Goal: Transaction & Acquisition: Purchase product/service

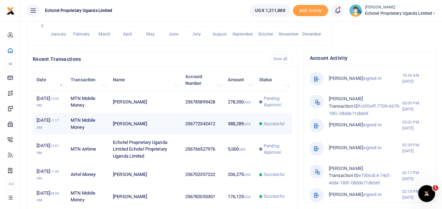
scroll to position [211, 0]
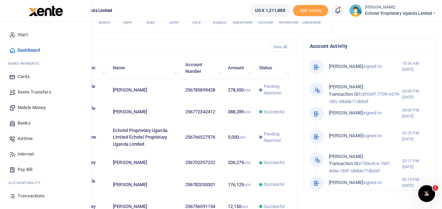
click at [28, 107] on span "Mobile Money" at bounding box center [32, 107] width 28 height 7
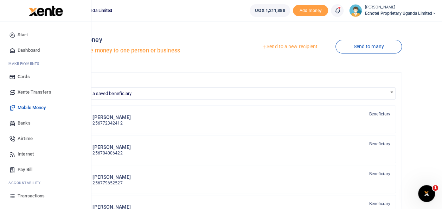
click at [26, 106] on span "Mobile Money" at bounding box center [32, 107] width 28 height 7
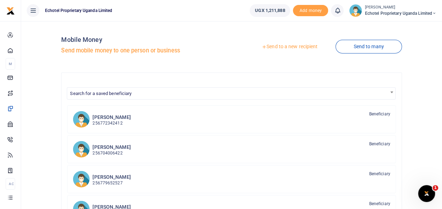
click at [275, 46] on link "Send to a new recipient" at bounding box center [289, 46] width 92 height 13
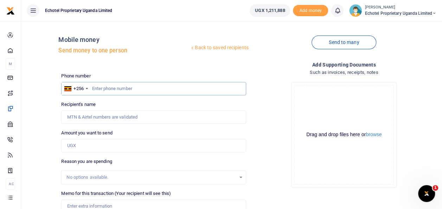
click at [118, 86] on input "text" at bounding box center [153, 88] width 184 height 13
type input "705977673"
type input "Rogers Kasozi"
type input "705977673"
click at [80, 146] on input "Amount you want to send" at bounding box center [153, 145] width 184 height 13
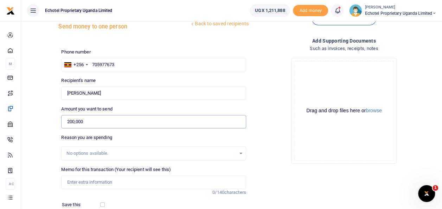
scroll to position [35, 0]
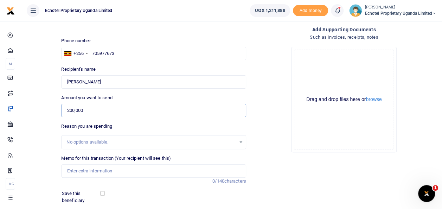
type input "200,000"
click at [74, 171] on input "Memo for this transaction (Your recipient will see this)" at bounding box center [153, 170] width 184 height 13
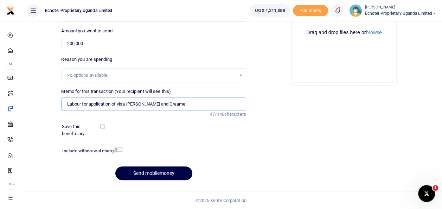
type input "Labour for application of visa Loren and Greame"
click at [116, 148] on input "checkbox" at bounding box center [118, 149] width 9 height 5
checkbox input "true"
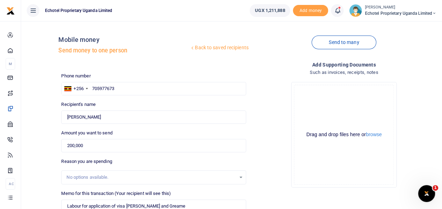
scroll to position [121, 0]
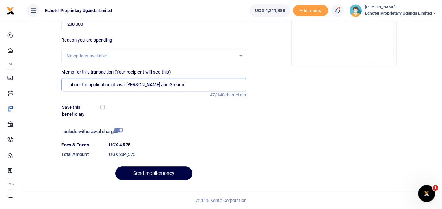
click at [128, 84] on input "Labour for application of visa Loren and Greame" at bounding box center [153, 84] width 184 height 13
type input "Labour for application of visa for Loren and Greame"
click at [151, 171] on button "Send mobilemoney" at bounding box center [153, 173] width 77 height 14
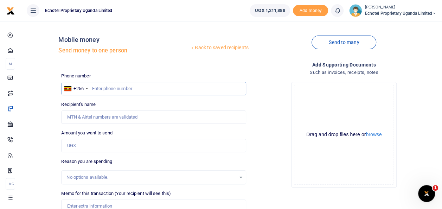
click at [106, 88] on input "text" at bounding box center [153, 88] width 184 height 13
click at [96, 116] on input "Recipient's name" at bounding box center [153, 116] width 184 height 13
type input "[PERSON_NAME]"
drag, startPoint x: 108, startPoint y: 115, endPoint x: 59, endPoint y: 112, distance: 48.9
click at [59, 112] on div "Recipient's name [PERSON_NAME] Name is required." at bounding box center [153, 112] width 190 height 23
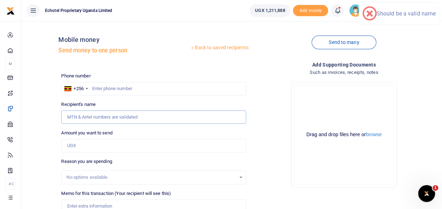
click at [71, 113] on input "Recipient's name" at bounding box center [153, 116] width 184 height 13
type input "[PERSON_NAME]"
type input "0704410798"
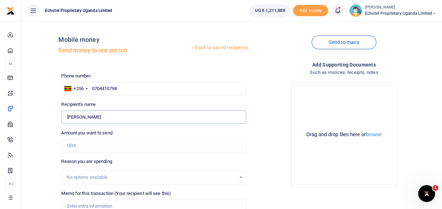
type input "[PERSON_NAME]"
click at [94, 87] on input "0704410798" at bounding box center [153, 88] width 184 height 13
type input "704410798"
type input "[PERSON_NAME]"
type input "704410798"
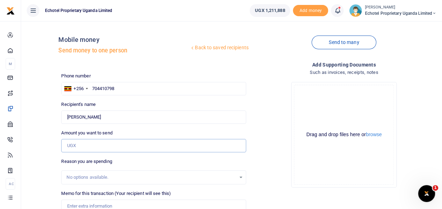
click at [69, 143] on input "Amount you want to send" at bounding box center [153, 145] width 184 height 13
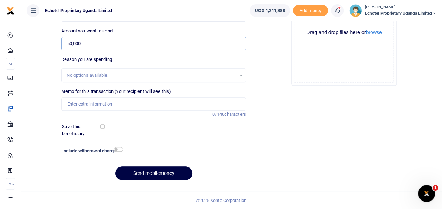
type input "50,000"
click at [84, 100] on input "Memo for this transaction (Your recipient will see this)" at bounding box center [153, 103] width 184 height 13
type input "Staff fruits"
click at [119, 147] on input "checkbox" at bounding box center [118, 149] width 9 height 5
checkbox input "true"
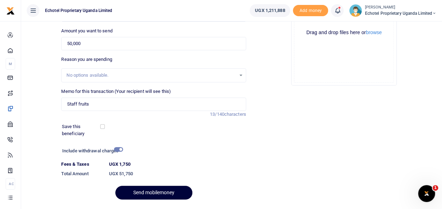
click at [146, 190] on button "Send mobilemoney" at bounding box center [153, 192] width 77 height 14
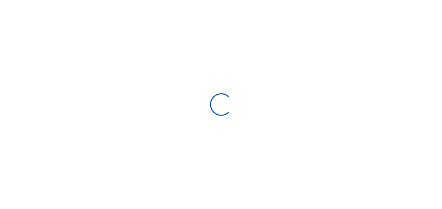
scroll to position [101, 0]
select select "Loading bundles"
select select
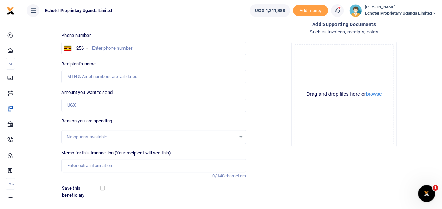
scroll to position [0, 0]
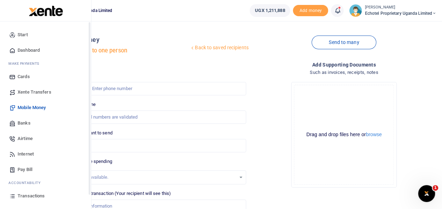
click at [36, 195] on span "Transactions" at bounding box center [31, 195] width 27 height 7
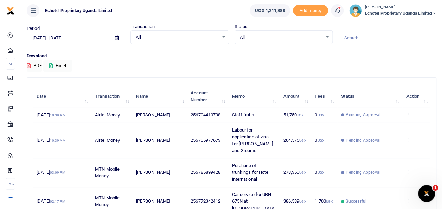
scroll to position [35, 0]
